Goal: Task Accomplishment & Management: Complete application form

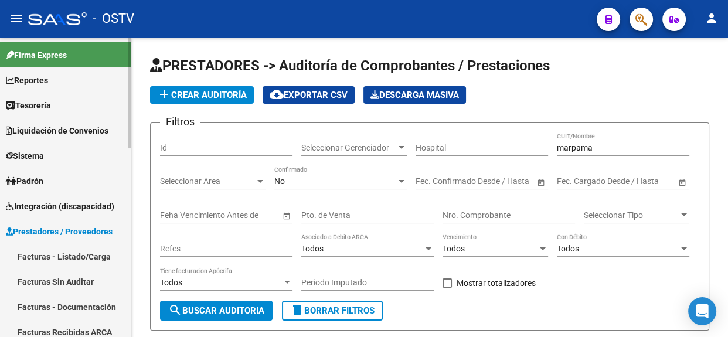
scroll to position [42, 0]
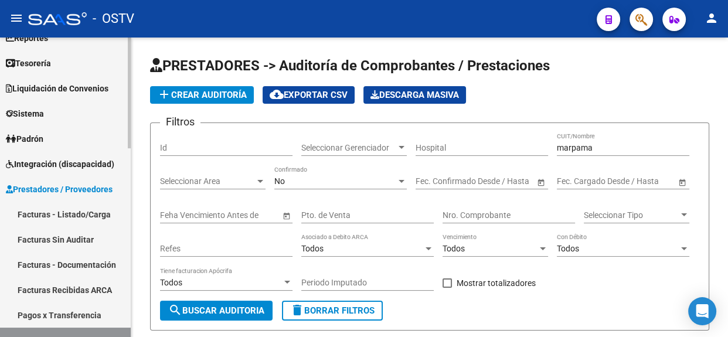
click at [84, 219] on link "Facturas - Listado/Carga" at bounding box center [65, 214] width 131 height 25
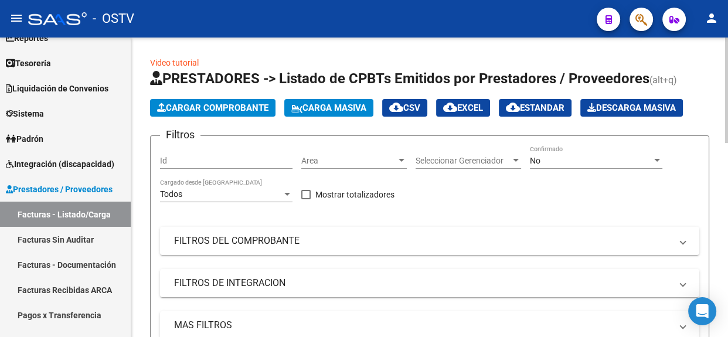
click at [318, 158] on span "Area" at bounding box center [348, 161] width 95 height 10
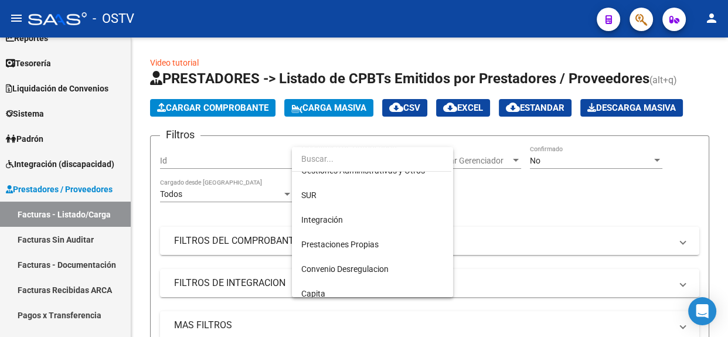
scroll to position [69, 0]
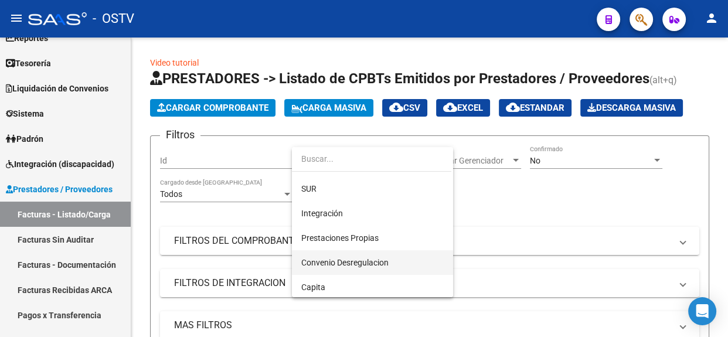
click at [392, 261] on span "Convenio Desregulacion" at bounding box center [372, 262] width 142 height 25
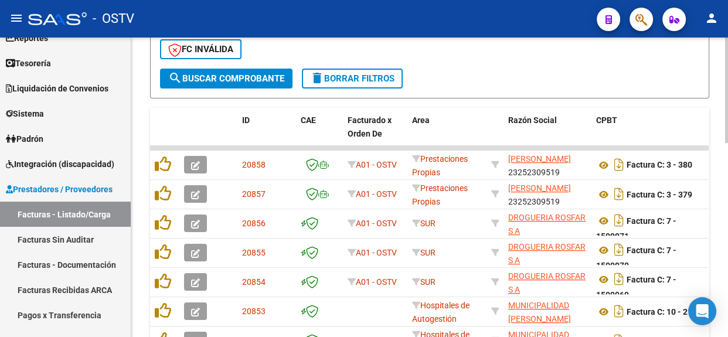
scroll to position [368, 0]
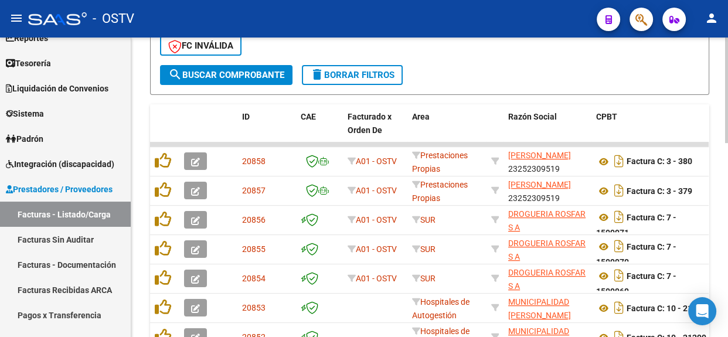
click at [720, 265] on div "Video tutorial PRESTADORES -> Listado de CPBTs Emitidos por Prestadores / Prove…" at bounding box center [431, 90] width 600 height 842
click at [220, 62] on div "- filtros rápidos Integración - Conf. no pedidas Completa S/ Doc Resp. S/ legaj…" at bounding box center [429, 24] width 539 height 81
click at [215, 66] on button "search Buscar Comprobante" at bounding box center [226, 75] width 132 height 20
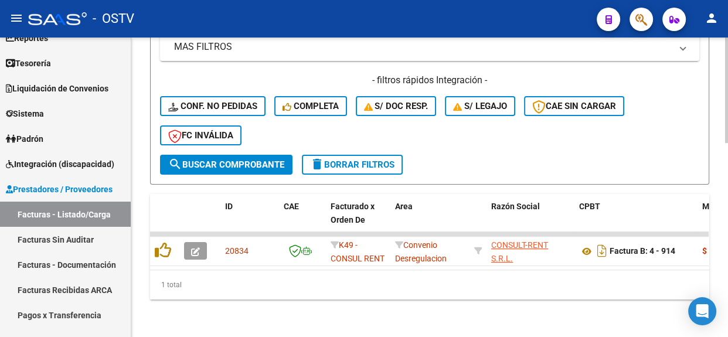
scroll to position [284, 0]
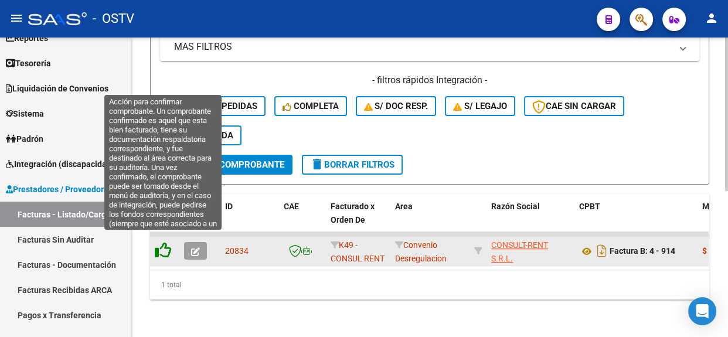
click at [160, 244] on icon at bounding box center [163, 250] width 16 height 16
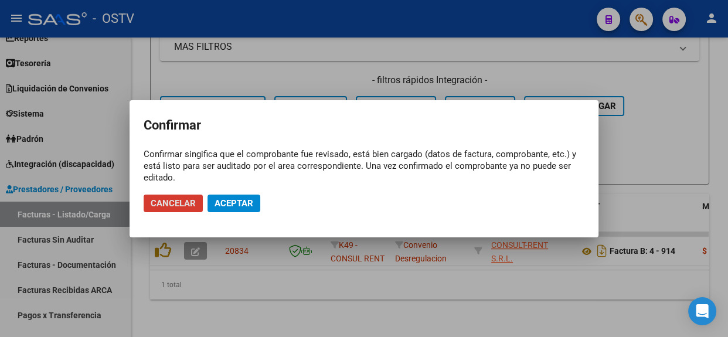
click at [239, 204] on span "Aceptar" at bounding box center [234, 203] width 39 height 11
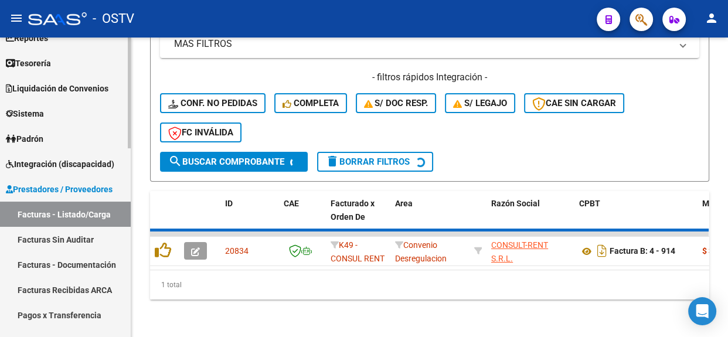
scroll to position [267, 0]
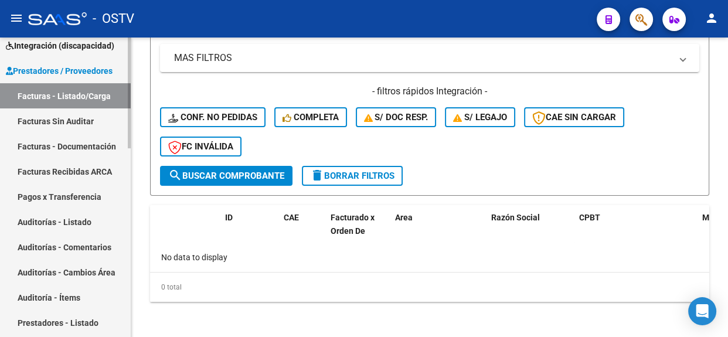
click at [128, 202] on div at bounding box center [129, 152] width 3 height 111
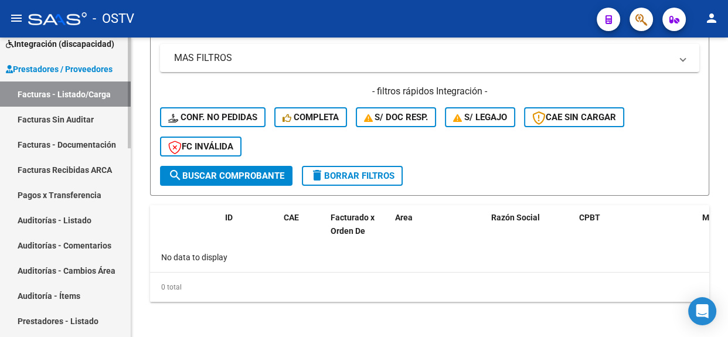
click at [97, 210] on link "Auditorías - Listado" at bounding box center [65, 219] width 131 height 25
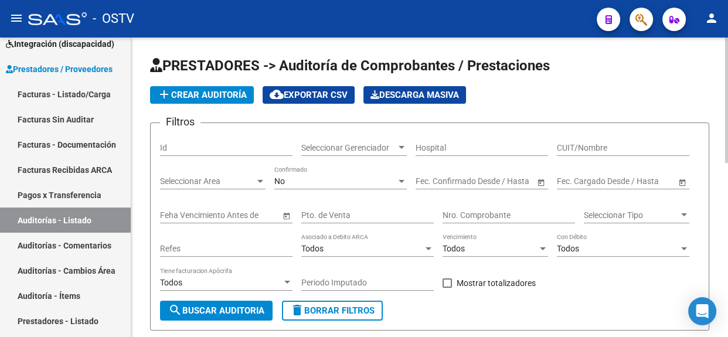
click at [234, 90] on span "add Crear Auditoría" at bounding box center [202, 95] width 90 height 11
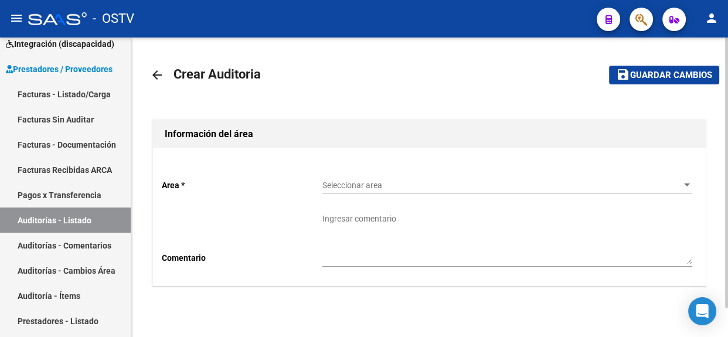
click at [334, 176] on div "Seleccionar area Seleccionar area" at bounding box center [507, 181] width 370 height 23
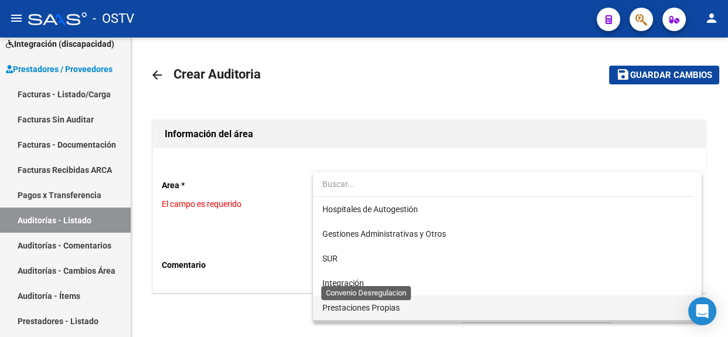
scroll to position [22, 0]
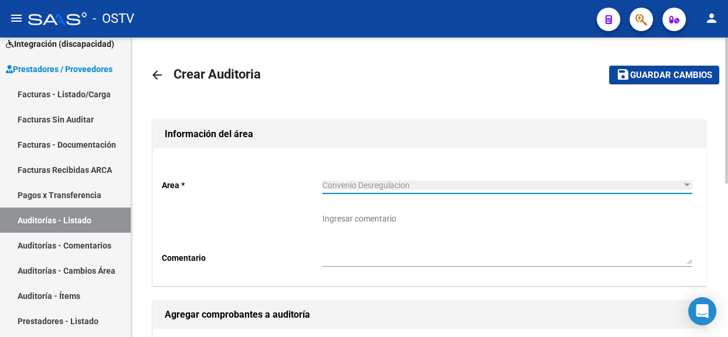
click at [727, 253] on div at bounding box center [726, 188] width 3 height 300
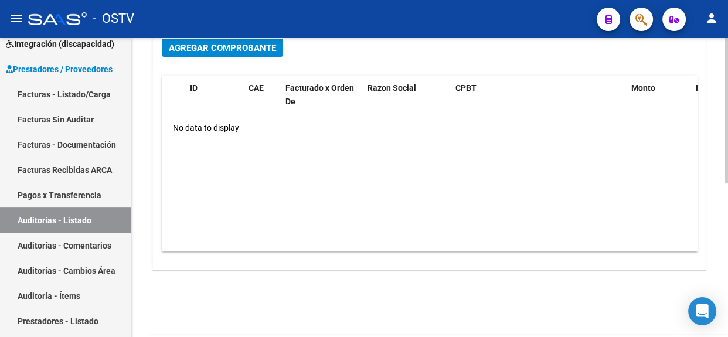
click at [216, 59] on div "Agregar Comprobante" at bounding box center [430, 53] width 536 height 28
click at [214, 46] on span "Agregar Comprobante" at bounding box center [222, 48] width 107 height 11
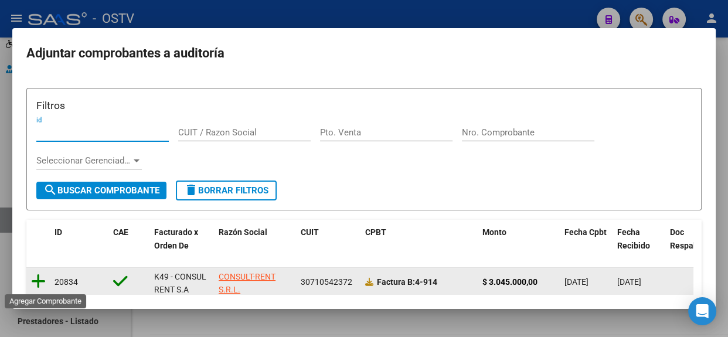
click at [37, 278] on icon at bounding box center [38, 281] width 15 height 16
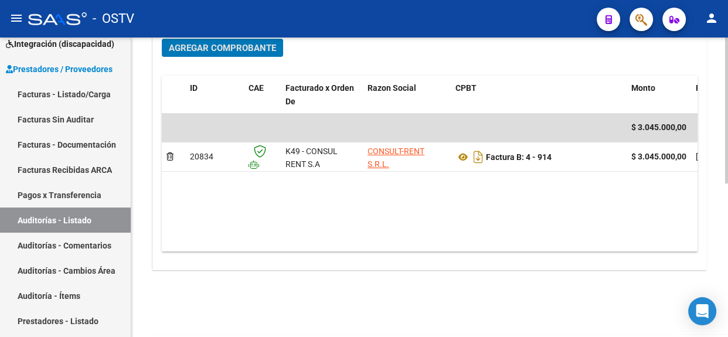
click at [723, 56] on div "arrow_back Crear Auditoria save Guardar cambios Información del área Area * Con…" at bounding box center [429, 46] width 597 height 615
click at [727, 72] on div at bounding box center [726, 188] width 3 height 300
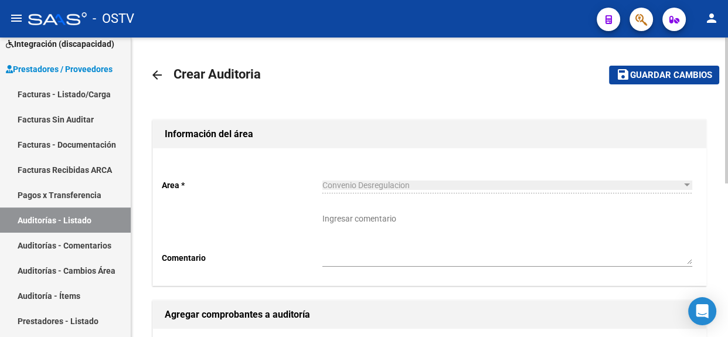
click at [684, 59] on mat-toolbar-row "save Guardar cambios" at bounding box center [641, 75] width 156 height 38
click at [662, 74] on span "Guardar cambios" at bounding box center [671, 75] width 82 height 11
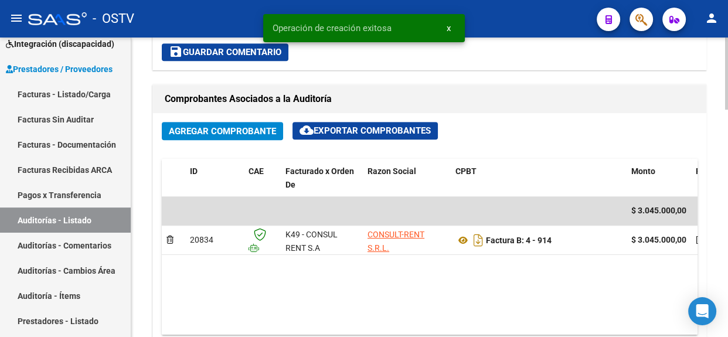
scroll to position [236, 0]
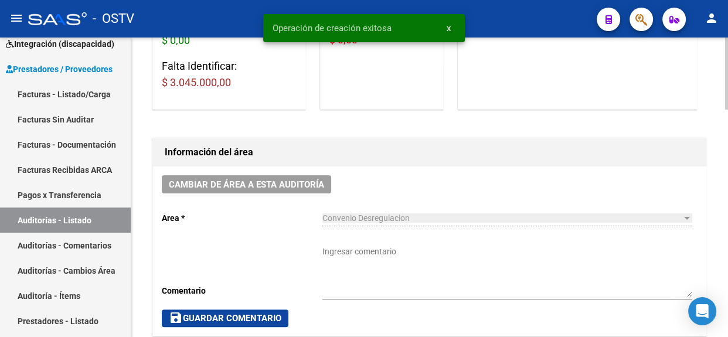
click at [725, 158] on div at bounding box center [726, 130] width 3 height 72
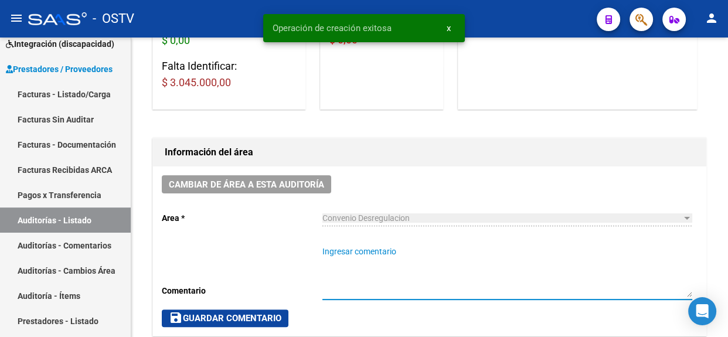
click at [403, 268] on textarea "Ingresar comentario" at bounding box center [507, 272] width 370 height 52
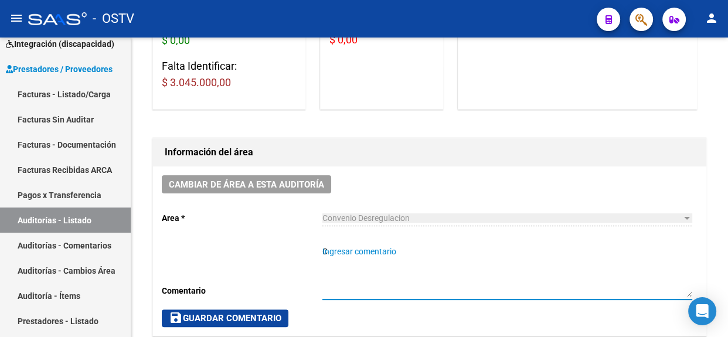
scroll to position [670, 0]
click at [725, 166] on div at bounding box center [726, 130] width 3 height 72
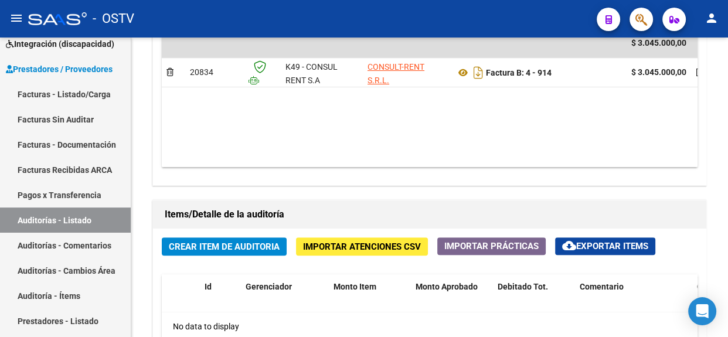
type textarea "Cerrada"
click at [272, 246] on span "Crear Item de Auditoria" at bounding box center [224, 246] width 111 height 11
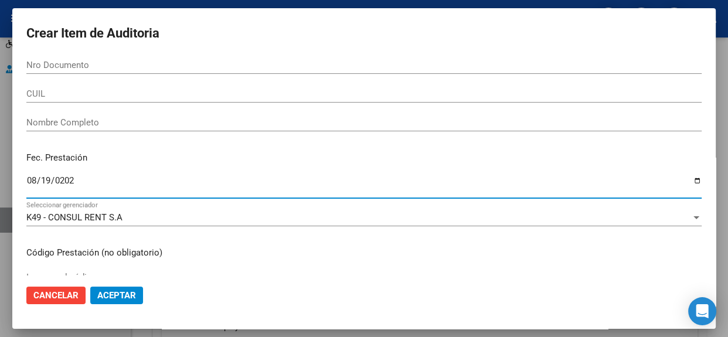
type input "[DATE]"
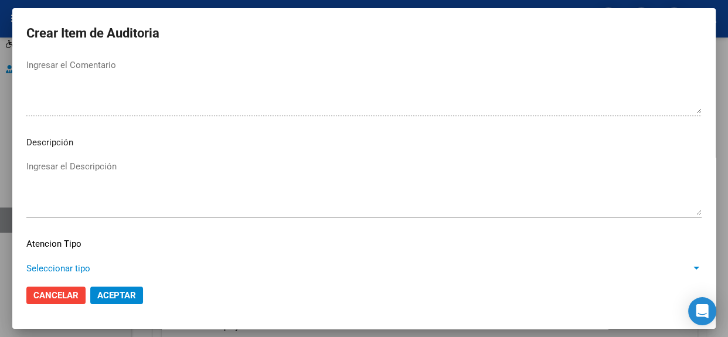
scroll to position [682, 0]
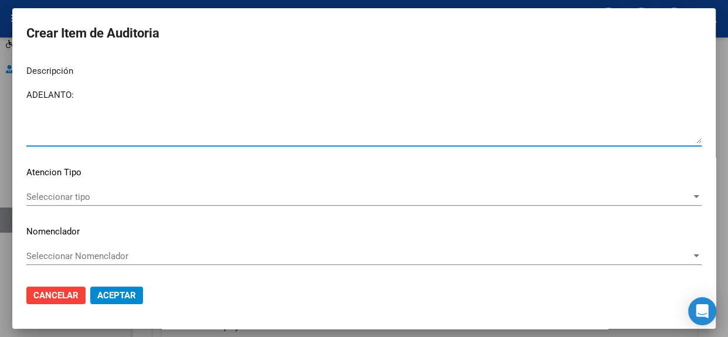
paste textarea "Transferencias 07-2025, según contrato de prestaciones (contrato 90-10)"
click at [148, 93] on textarea "ADELANTO: Transferencias 07-2025, según contrato de prestaciones (contrato 90-1…" at bounding box center [363, 116] width 675 height 55
type textarea "ADELANTO: Transferencias 08-2025, según contrato de prestaciones (contrato 90-1…"
click at [111, 287] on button "Aceptar" at bounding box center [116, 296] width 53 height 18
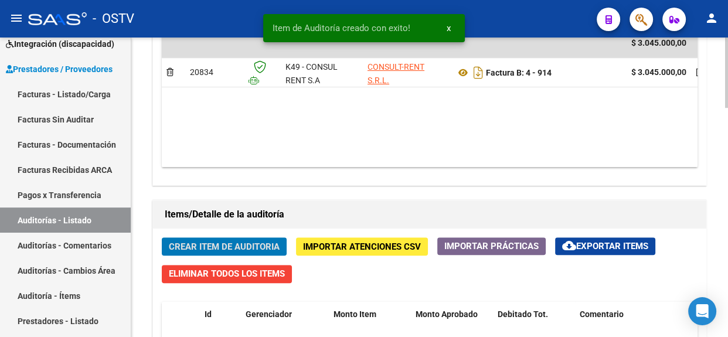
scroll to position [671, 0]
click at [725, 280] on div at bounding box center [726, 188] width 3 height 300
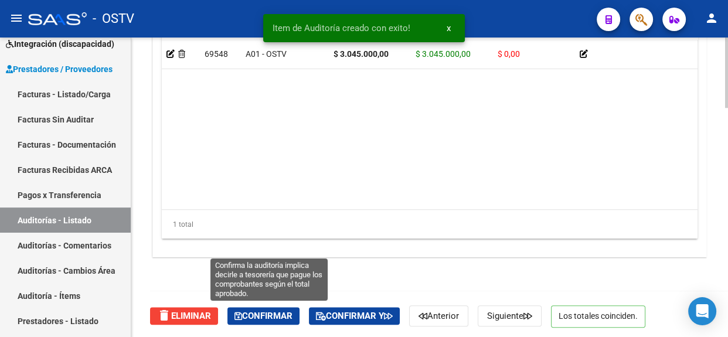
click at [283, 313] on span "Confirmar" at bounding box center [263, 316] width 58 height 11
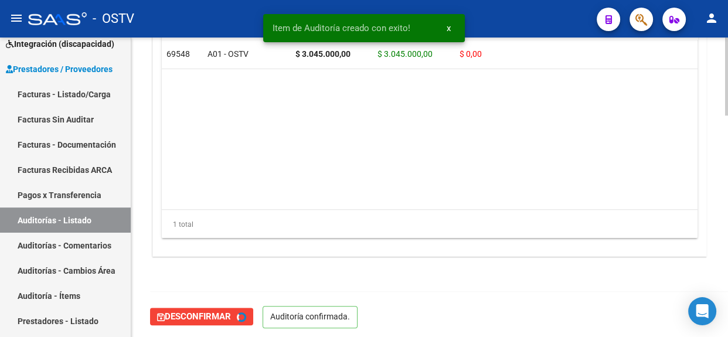
type input "202508"
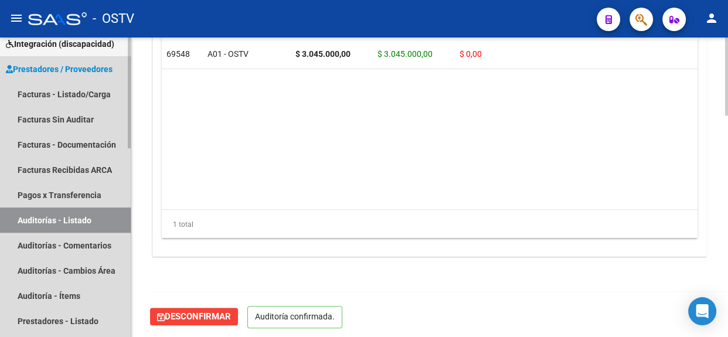
click at [94, 215] on link "Auditorías - Listado" at bounding box center [65, 219] width 131 height 25
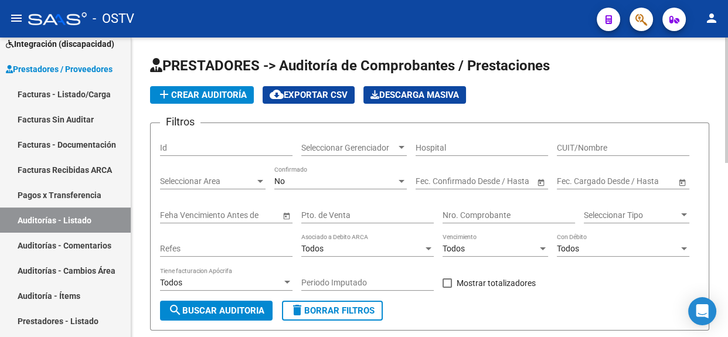
scroll to position [299, 0]
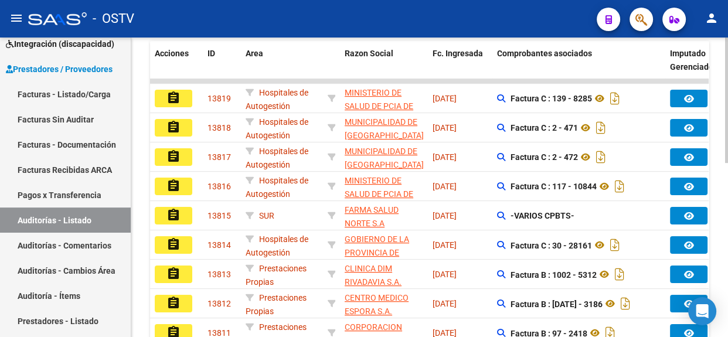
click at [727, 183] on div at bounding box center [726, 188] width 3 height 300
click at [727, 151] on div at bounding box center [726, 188] width 3 height 300
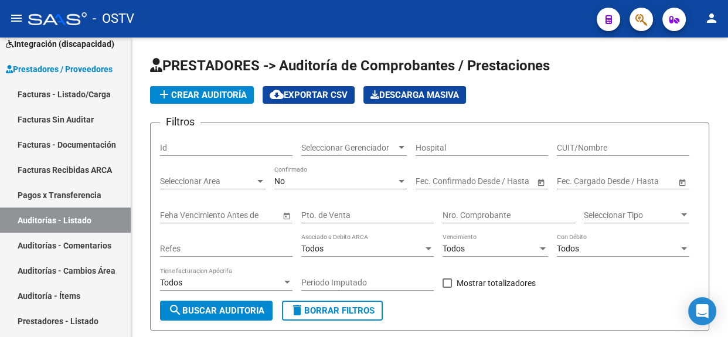
click at [338, 151] on span "Seleccionar Gerenciador" at bounding box center [348, 148] width 95 height 10
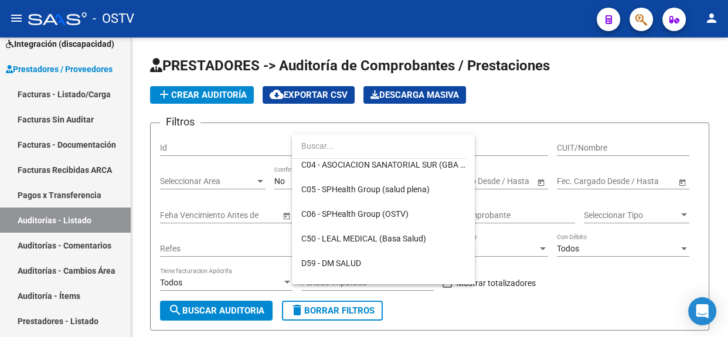
scroll to position [533, 0]
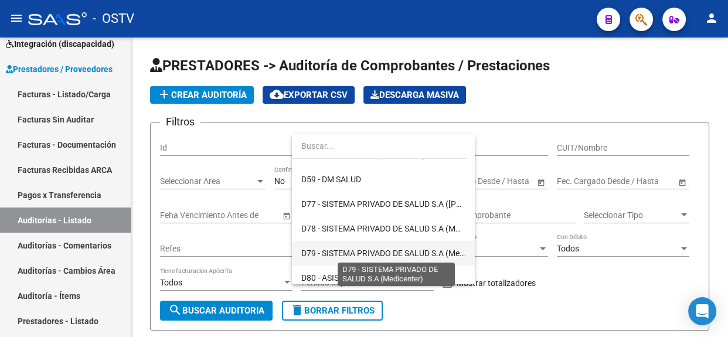
click at [426, 250] on span "D79 - SISTEMA PRIVADO DE SALUD S.A (Medicenter)" at bounding box center [396, 253] width 190 height 9
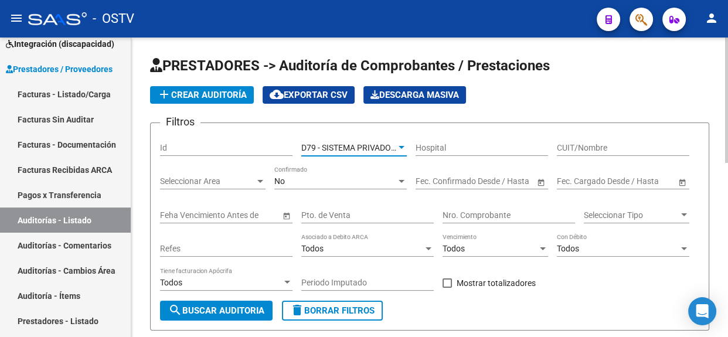
click at [202, 310] on span "search Buscar Auditoria" at bounding box center [216, 310] width 96 height 11
click at [727, 248] on div at bounding box center [726, 188] width 3 height 300
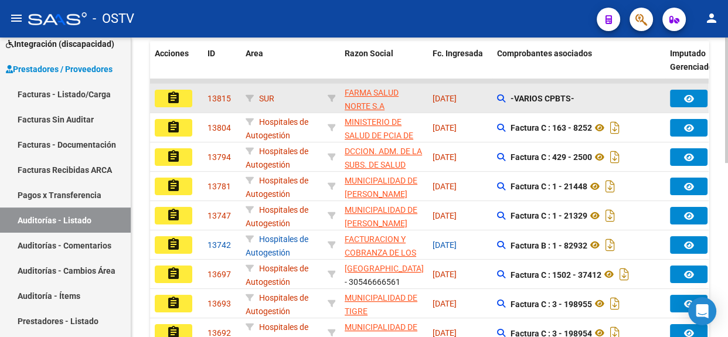
click at [179, 93] on mat-icon "assignment" at bounding box center [173, 98] width 14 height 14
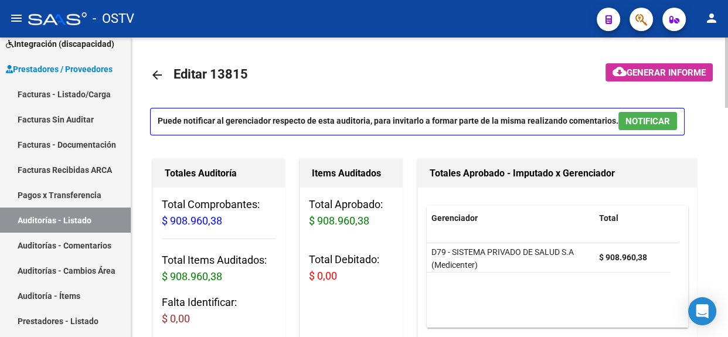
click at [727, 249] on div at bounding box center [726, 188] width 3 height 300
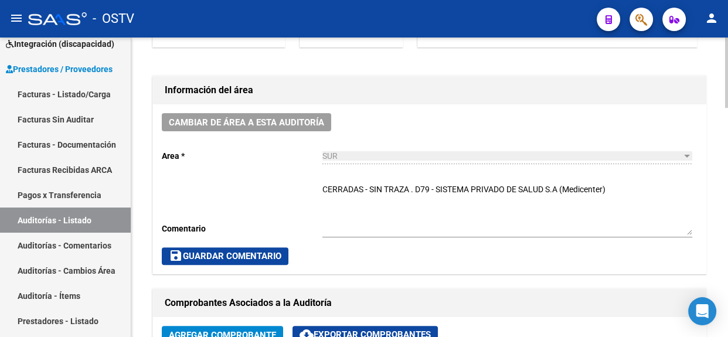
click at [727, 249] on div at bounding box center [726, 188] width 3 height 300
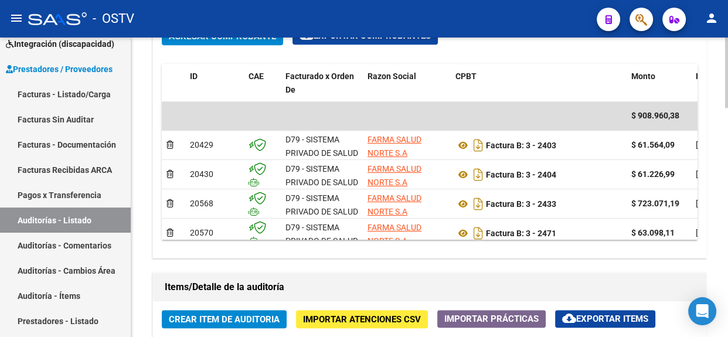
click at [727, 261] on div at bounding box center [726, 188] width 3 height 300
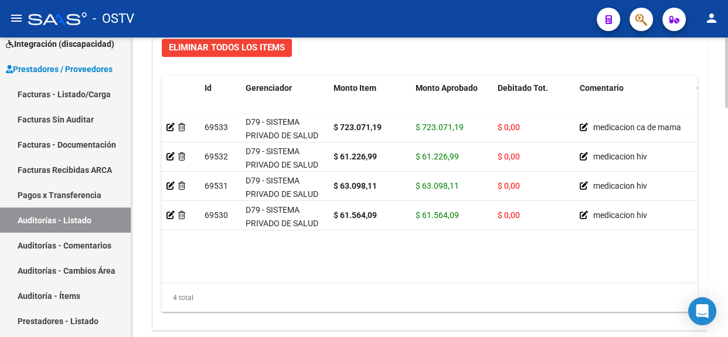
scroll to position [972, 0]
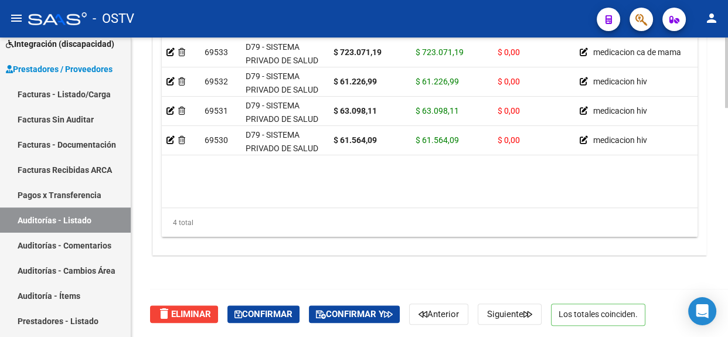
click at [727, 320] on div at bounding box center [726, 301] width 3 height 70
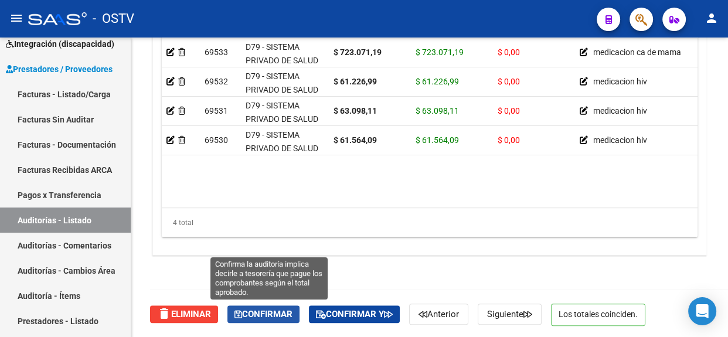
click at [278, 317] on span "Confirmar" at bounding box center [263, 314] width 58 height 11
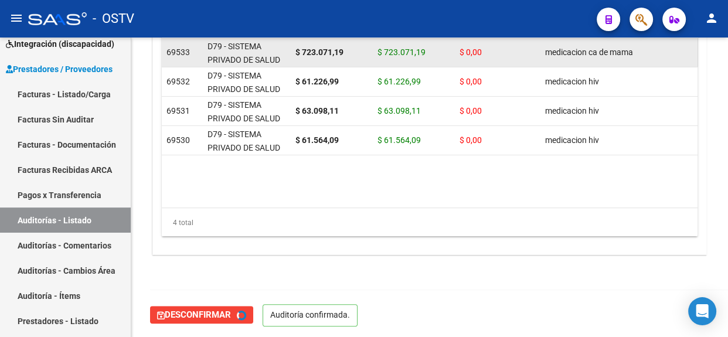
type input "202508"
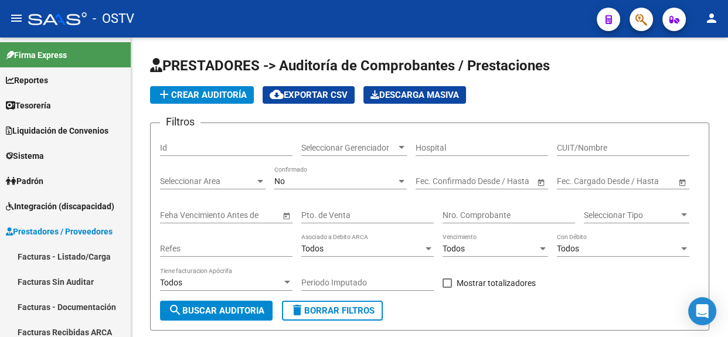
scroll to position [280, 0]
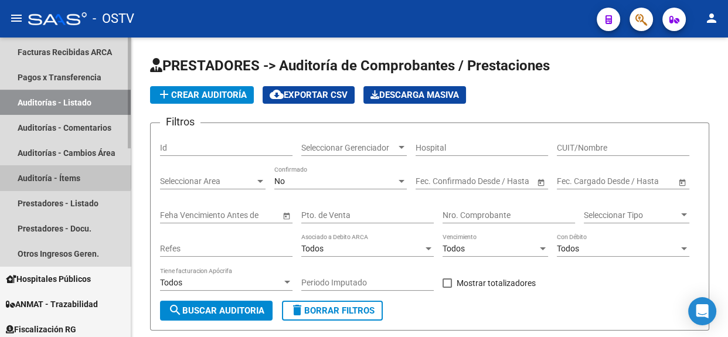
click at [48, 171] on link "Auditoría - Ítems" at bounding box center [65, 177] width 131 height 25
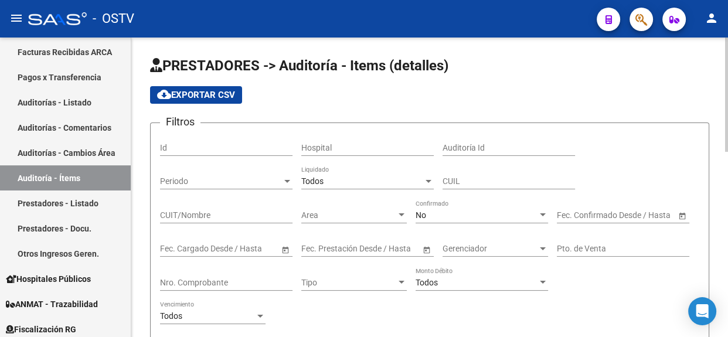
scroll to position [299, 0]
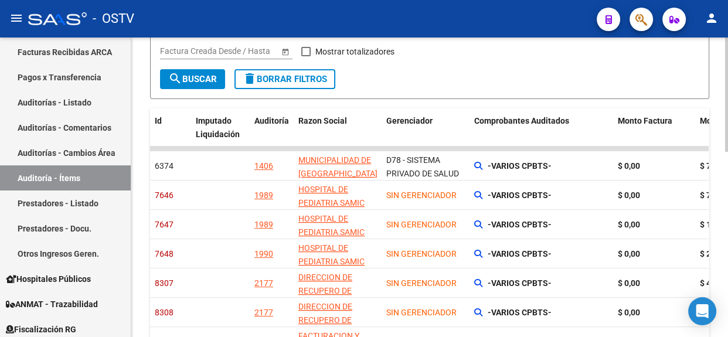
click at [726, 287] on div at bounding box center [726, 188] width 3 height 300
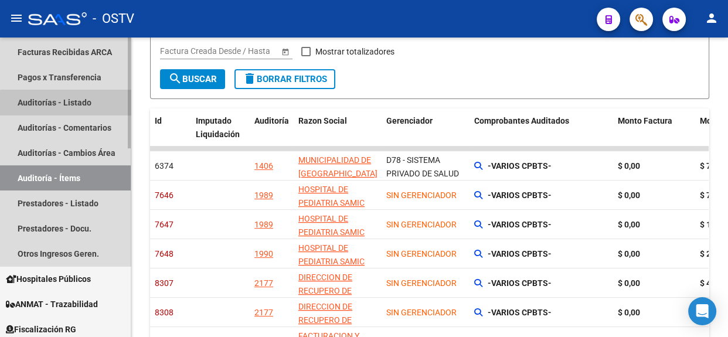
click at [69, 104] on link "Auditorías - Listado" at bounding box center [65, 102] width 131 height 25
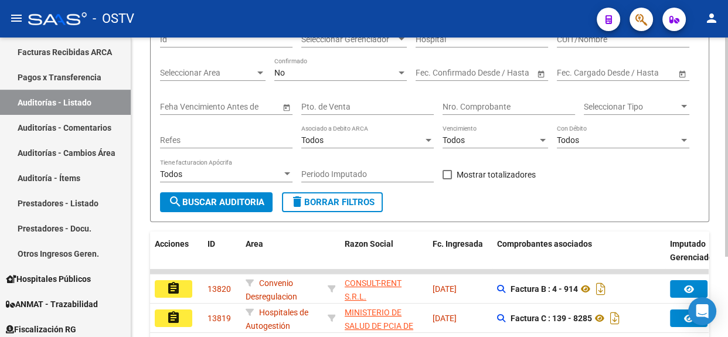
scroll to position [299, 0]
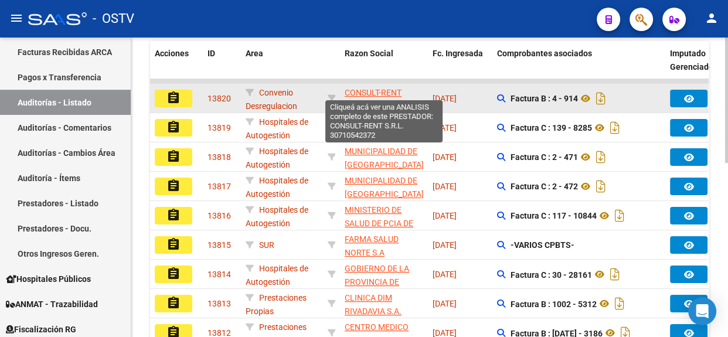
click at [364, 91] on span "CONSULT-RENT S.R.L." at bounding box center [373, 99] width 57 height 23
type textarea "30710542372"
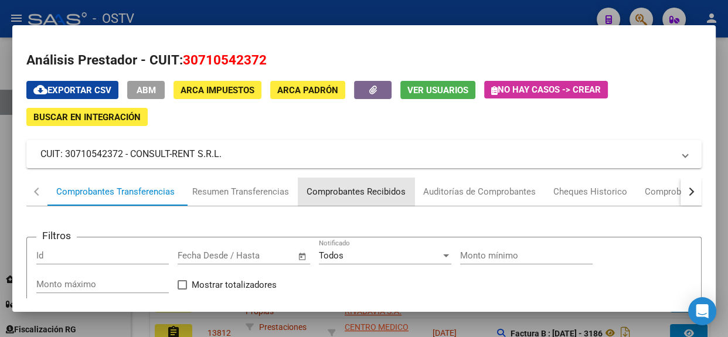
click at [355, 188] on div "Comprobantes Recibidos" at bounding box center [356, 191] width 99 height 13
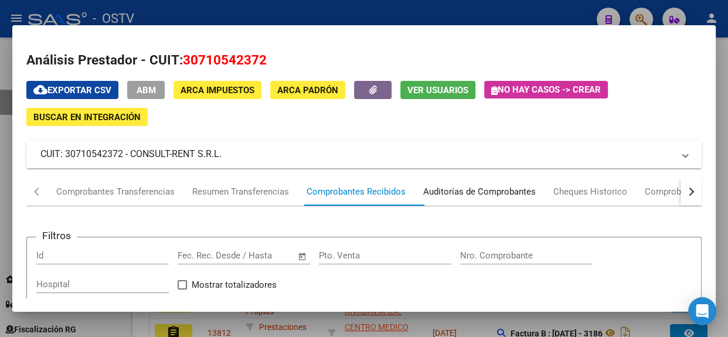
click at [464, 190] on div "Auditorías de Comprobantes" at bounding box center [479, 191] width 113 height 13
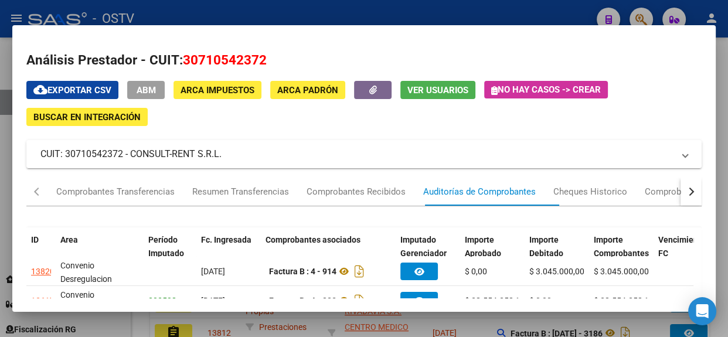
scroll to position [226, 0]
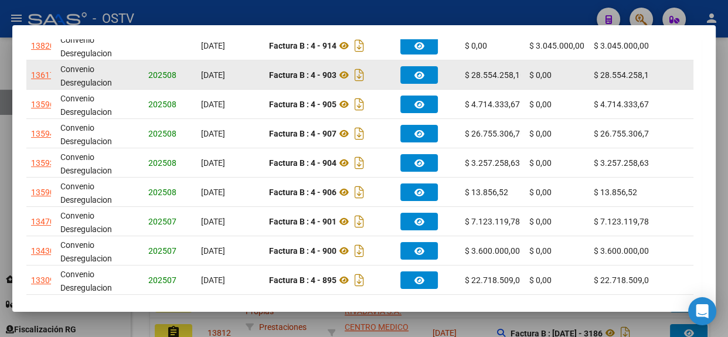
click at [40, 76] on div "13617" at bounding box center [42, 75] width 23 height 13
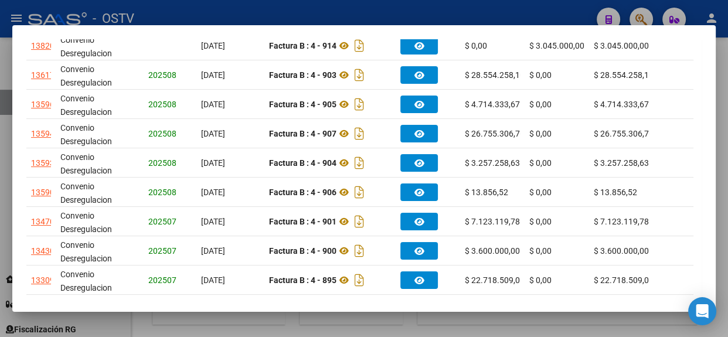
click at [721, 107] on div at bounding box center [364, 168] width 728 height 337
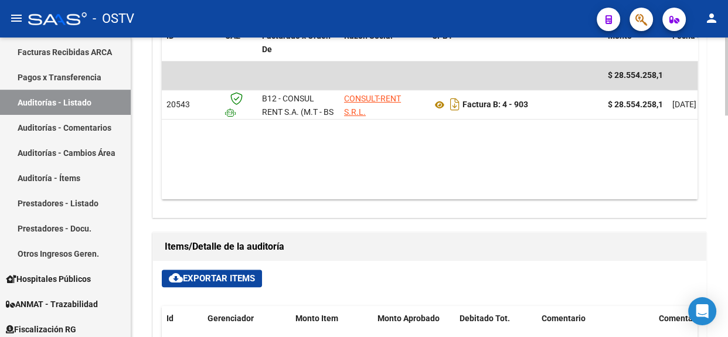
scroll to position [704, 0]
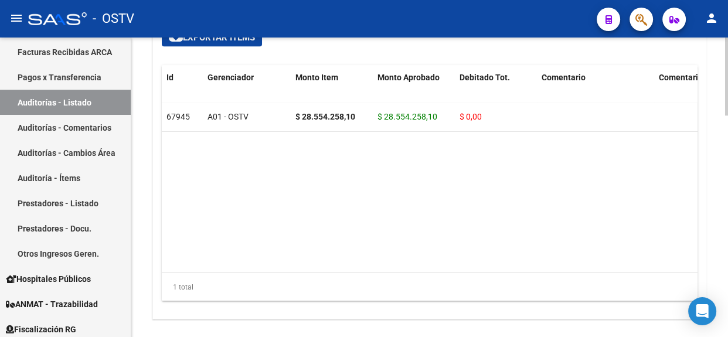
scroll to position [799, 0]
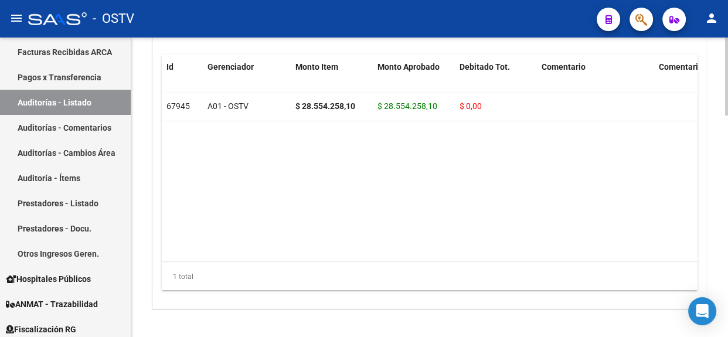
click at [726, 271] on div at bounding box center [726, 284] width 3 height 78
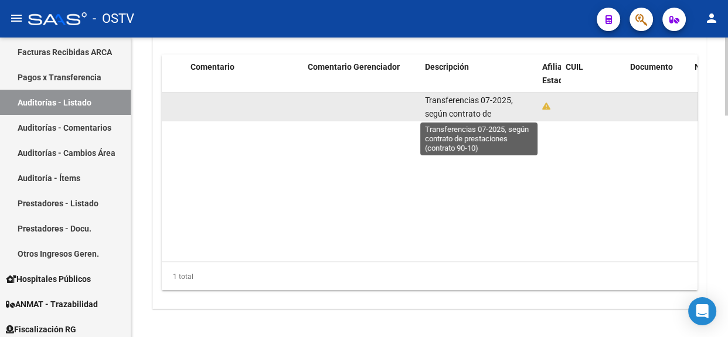
scroll to position [15, 0]
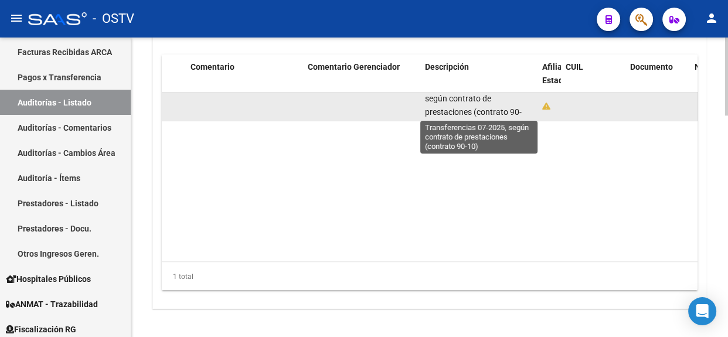
drag, startPoint x: 426, startPoint y: 99, endPoint x: 481, endPoint y: 114, distance: 57.2
click at [481, 114] on span "Transferencias 07-2025, según contrato de prestaciones (contrato 90-10)" at bounding box center [473, 104] width 97 height 49
